Goal: Communication & Community: Ask a question

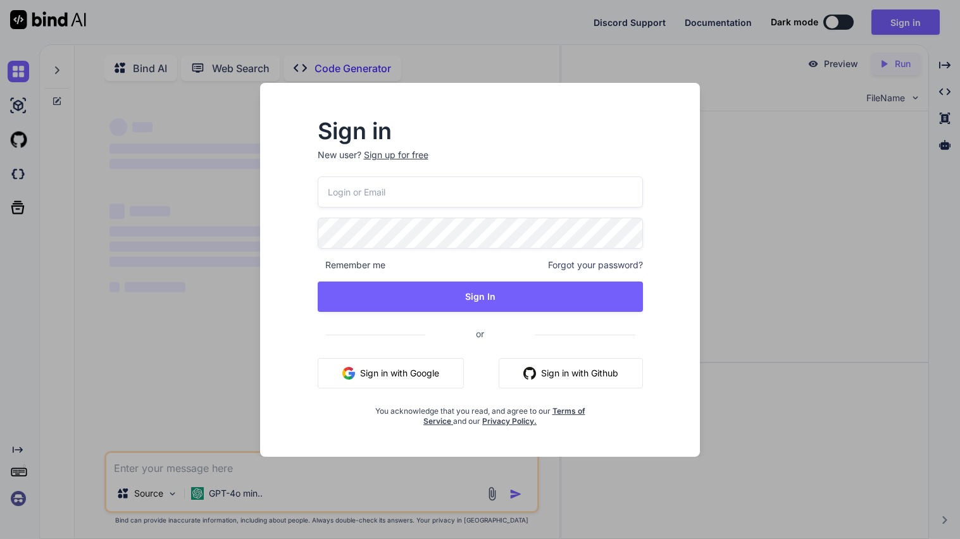
type input "[EMAIL_ADDRESS][DOMAIN_NAME]"
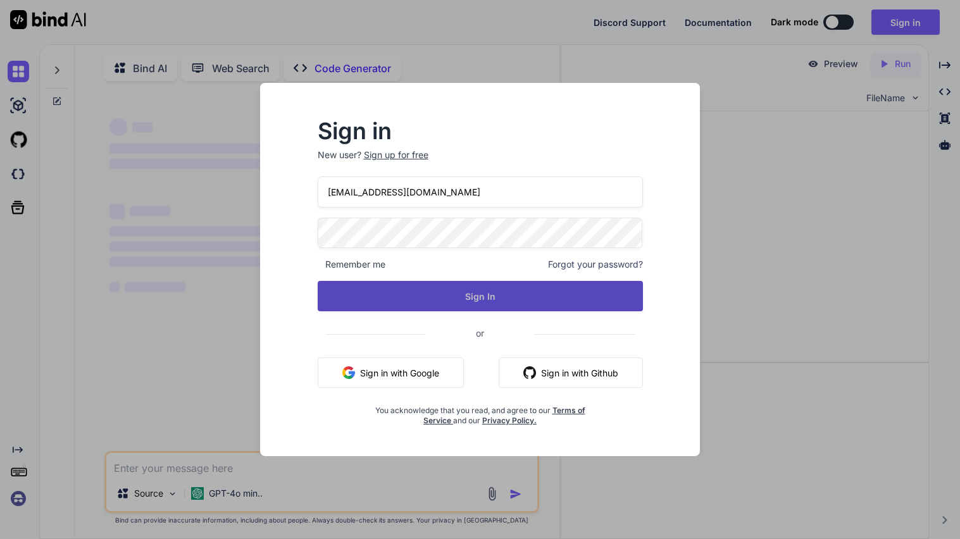
click at [429, 295] on button "Sign In" at bounding box center [480, 296] width 325 height 30
click at [469, 302] on button "Sign In" at bounding box center [480, 296] width 325 height 30
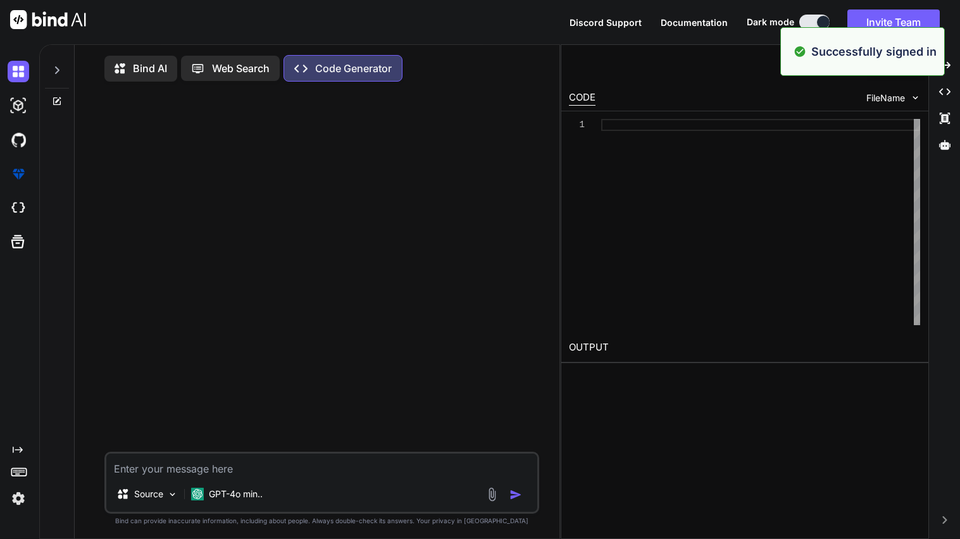
click at [166, 471] on textarea at bounding box center [321, 465] width 431 height 23
type textarea "x"
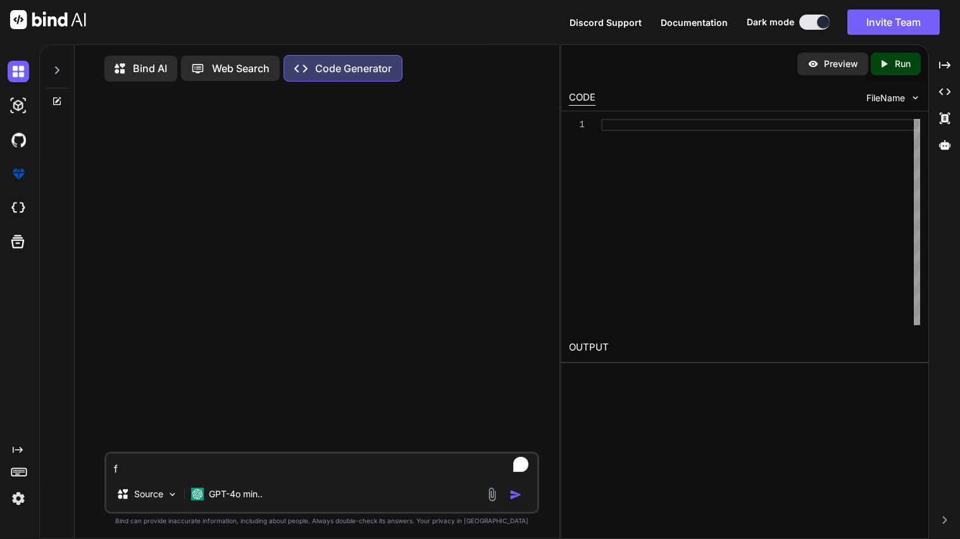
type textarea "fi"
type textarea "x"
type textarea "fix"
type textarea "x"
type textarea "fix"
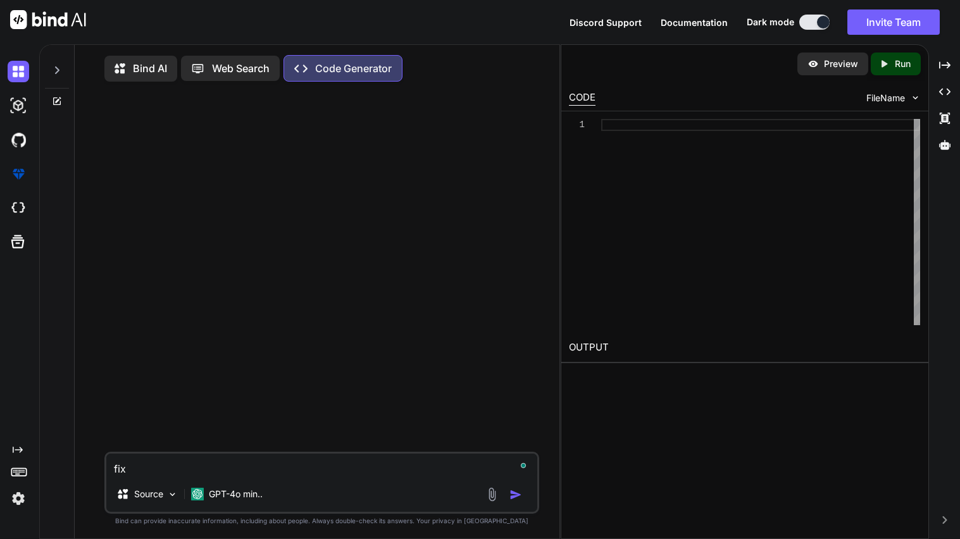
type textarea "x"
type textarea "fix t"
type textarea "x"
type textarea "fix th"
type textarea "x"
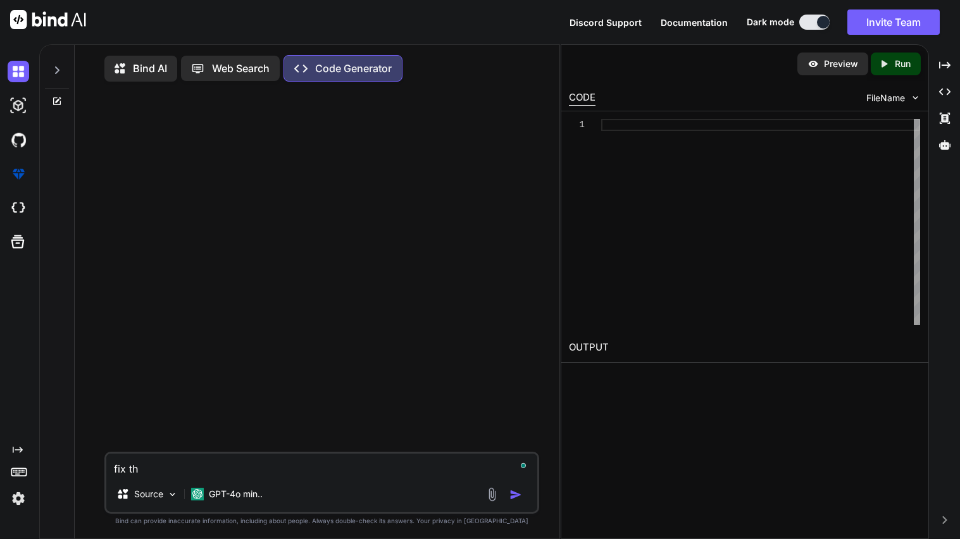
type textarea "fix thi"
type textarea "x"
type textarea "fix this"
type textarea "x"
type textarea "fix this"
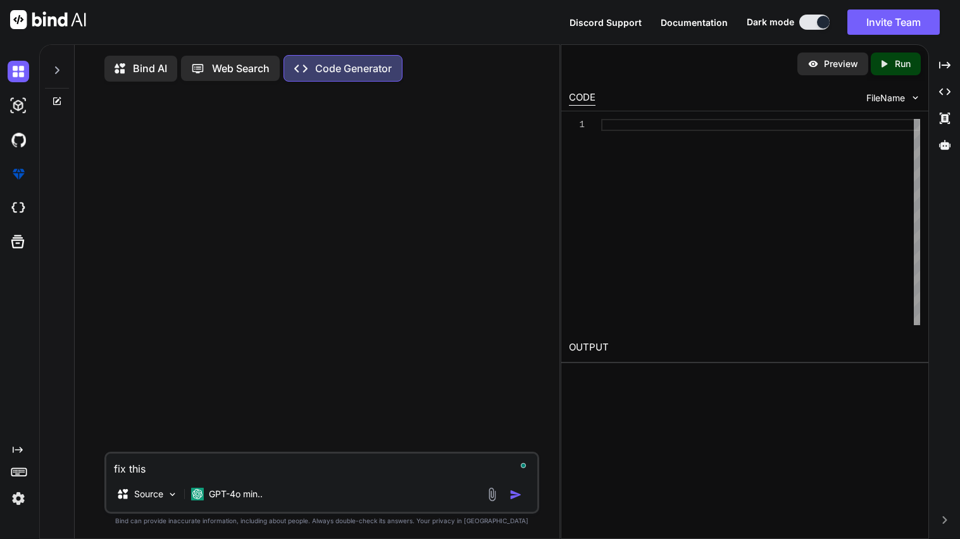
type textarea "x"
type textarea "fix this c"
type textarea "x"
type textarea "fix this co"
type textarea "x"
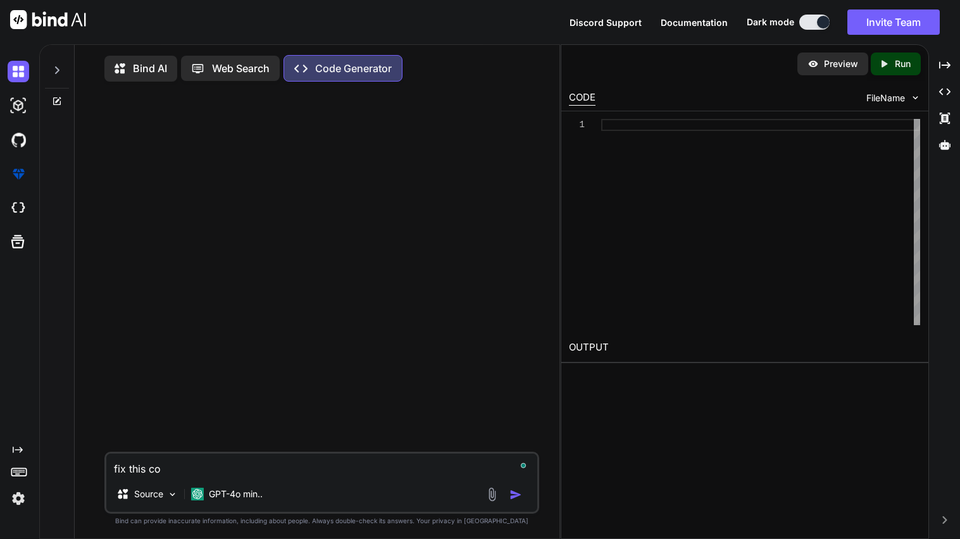
type textarea "fix this cod"
type textarea "x"
type textarea "fix this code"
type textarea "x"
type textarea "fix this code"
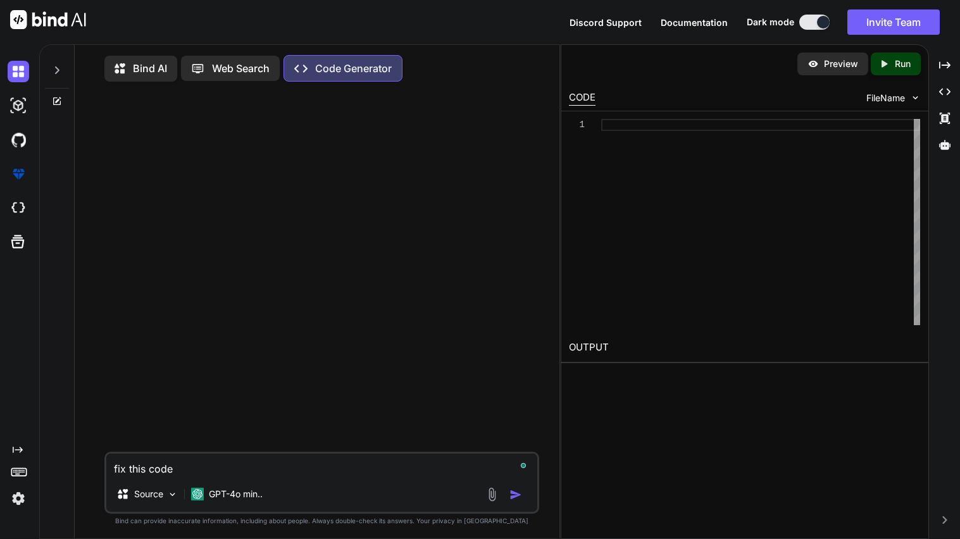
type textarea "x"
type textarea "fix this code t"
type textarea "x"
type textarea "fix this code to"
type textarea "x"
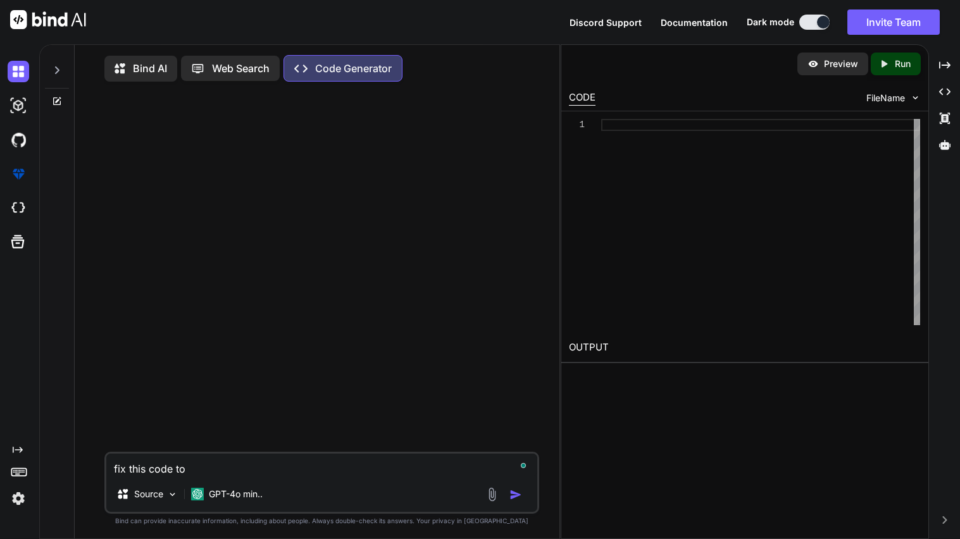
type textarea "fix this code to"
type textarea "x"
type textarea "fix this code to w"
type textarea "x"
type textarea "fix this code to wo"
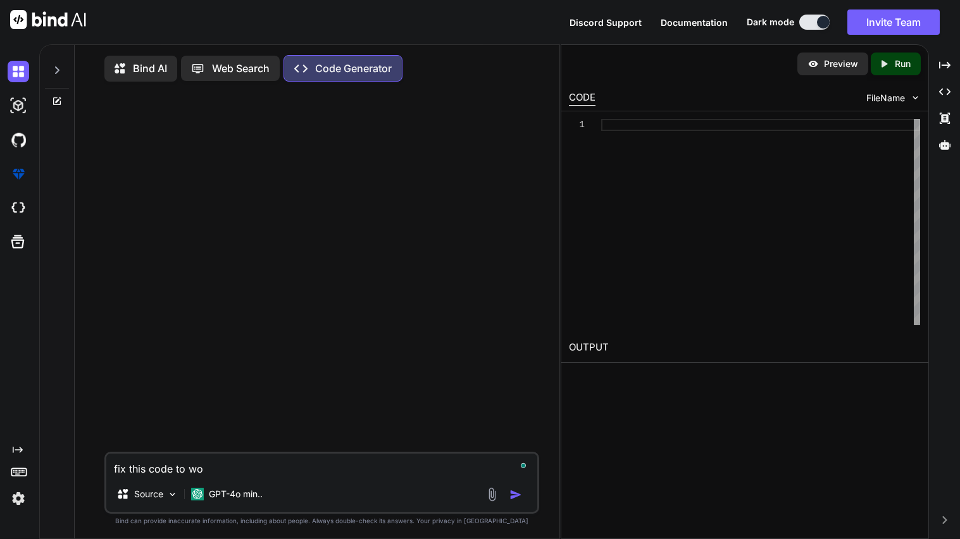
type textarea "x"
type textarea "fix this code to wor"
type textarea "x"
type textarea "fix this code to work"
type textarea "x"
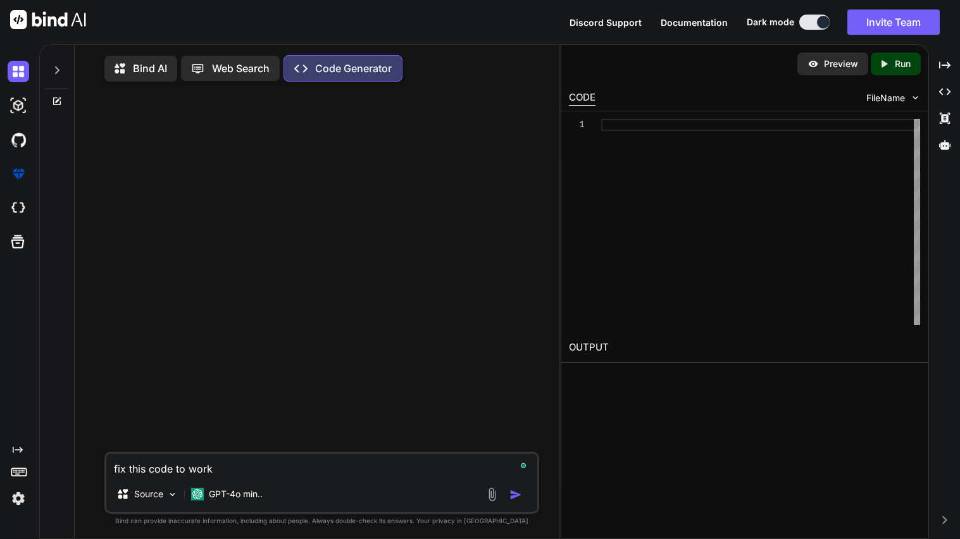
type textarea "fix this code to work"
type textarea "x"
type textarea "fix this code to work"
type textarea "x"
paste textarea "<!DOCTYPE html> <html> <head> <title>Cyberpunk Launcher </title> <meta charset=…"
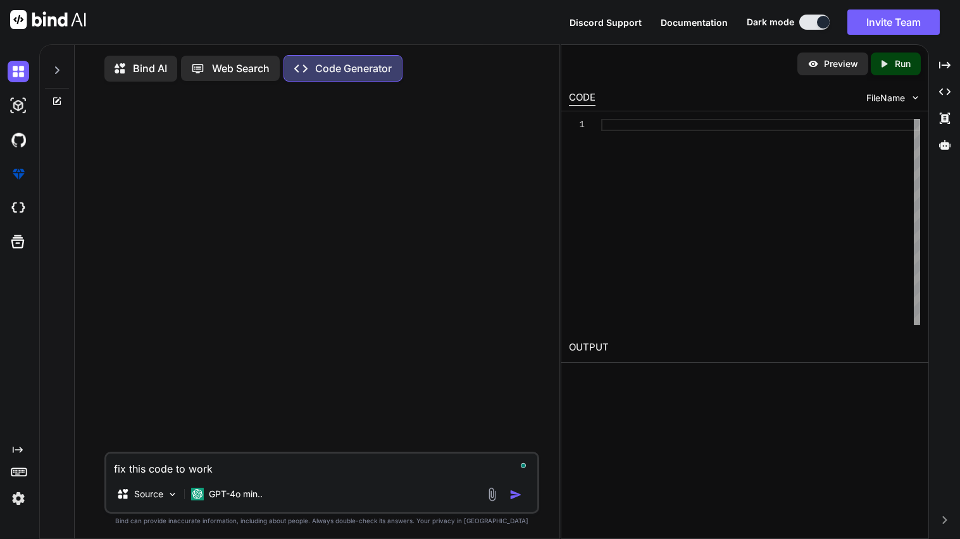
type textarea "fix this code to work <!DOCTYPE html> <html> <head> <title>Cyberpunk Launcher <…"
type textarea "x"
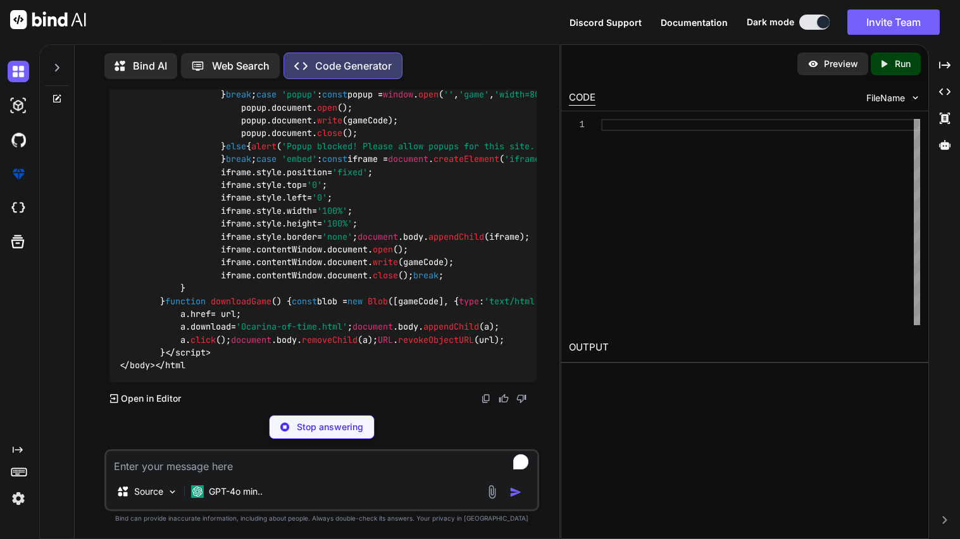
scroll to position [3075, 0]
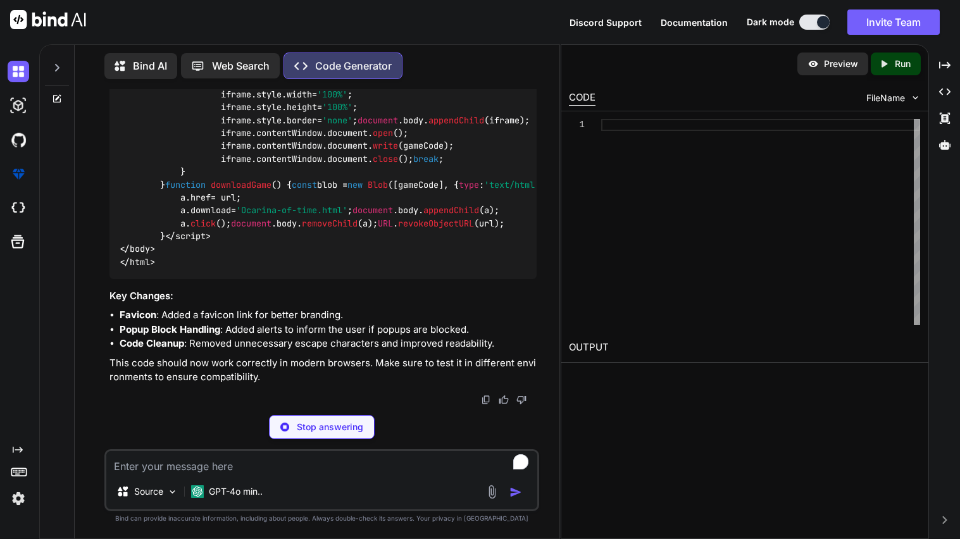
type textarea "x"
type textarea "</body> </html>"
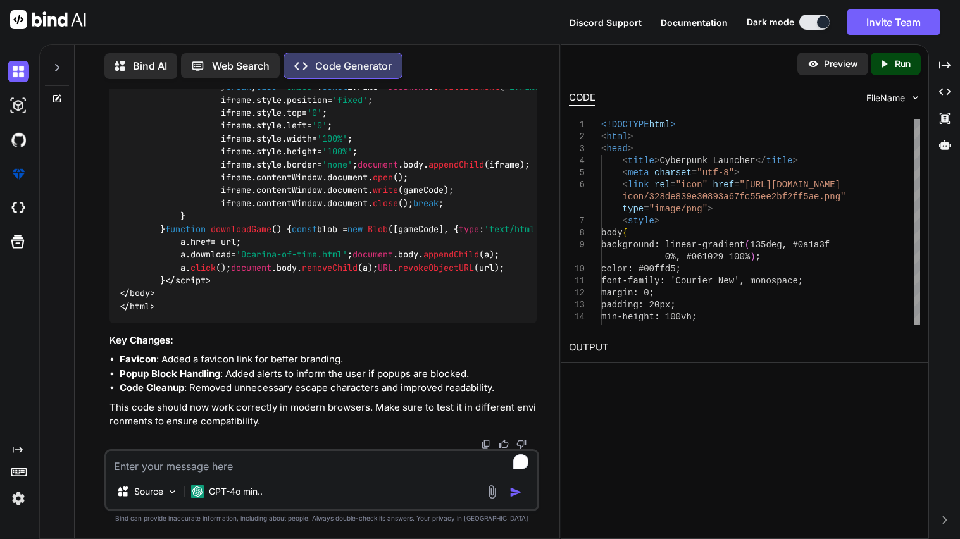
type textarea "x"
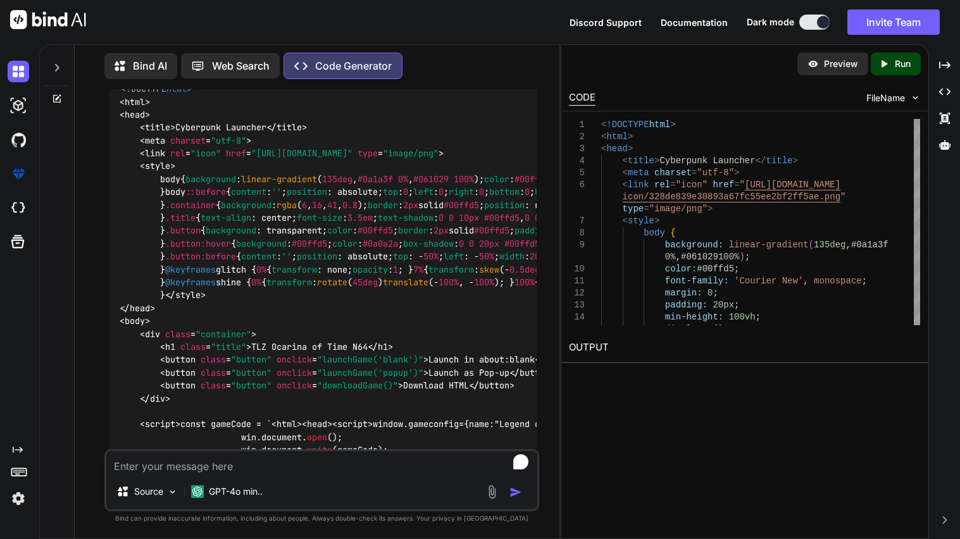
scroll to position [1112, 0]
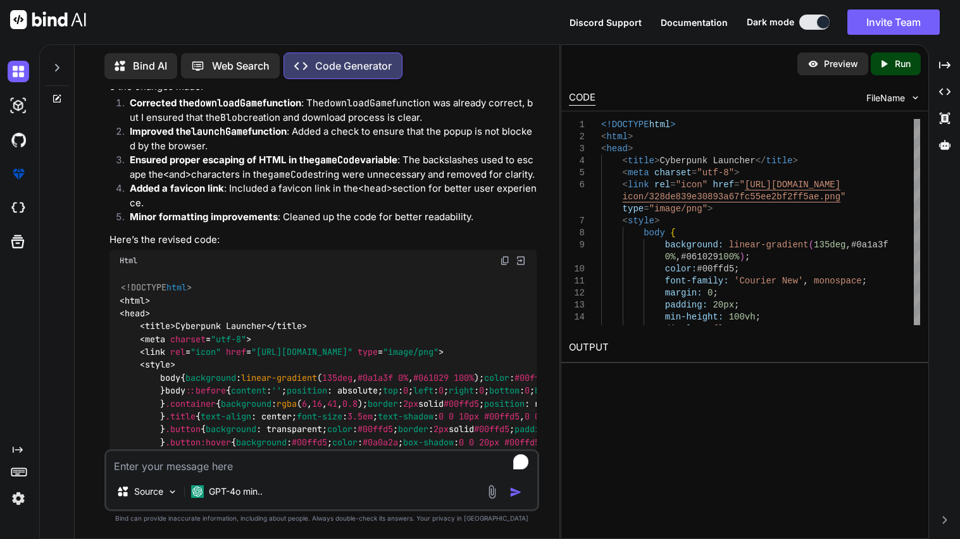
click at [504, 266] on img at bounding box center [505, 261] width 10 height 10
click at [235, 459] on textarea "To enrich screen reader interactions, please activate Accessibility in Grammarl…" at bounding box center [321, 462] width 431 height 23
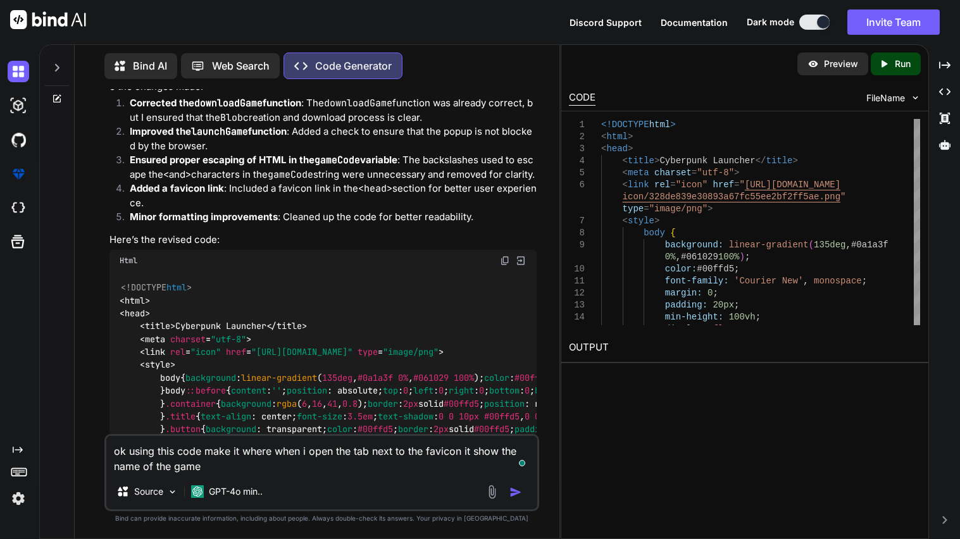
paste textarea "<!DOCTYPE html> <html> <head> <title>Cyberpunk Launcher</title> <meta charset="…"
type textarea "ok using this code make it where when i open the tab next to the favicon it sho…"
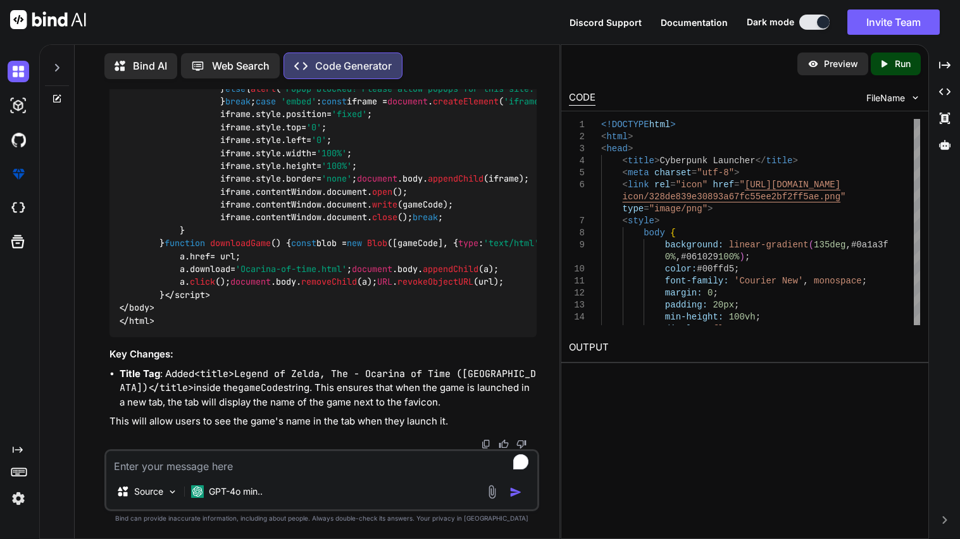
scroll to position [6126, 0]
drag, startPoint x: 161, startPoint y: 279, endPoint x: 479, endPoint y: 280, distance: 318.4
copy span "< title > Legend of Zelda, The - Ocarina of Time ([GEOGRAPHIC_DATA]) </ title >"
